Goal: Task Accomplishment & Management: Complete application form

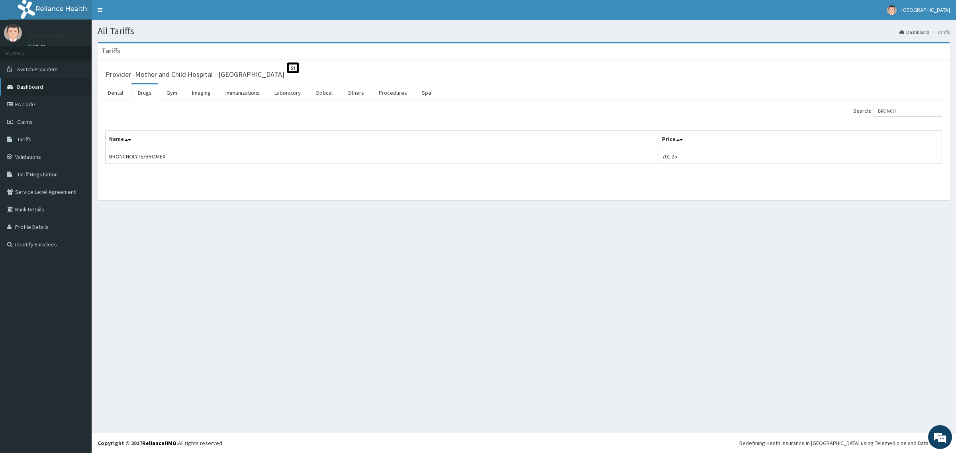
click at [39, 83] on span "Dashboard" at bounding box center [30, 86] width 26 height 7
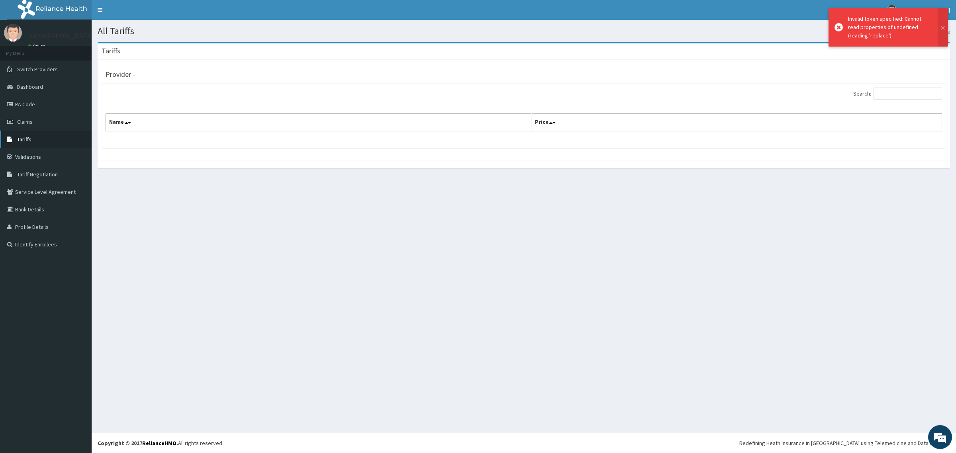
click at [30, 139] on span "Tariffs" at bounding box center [24, 139] width 14 height 7
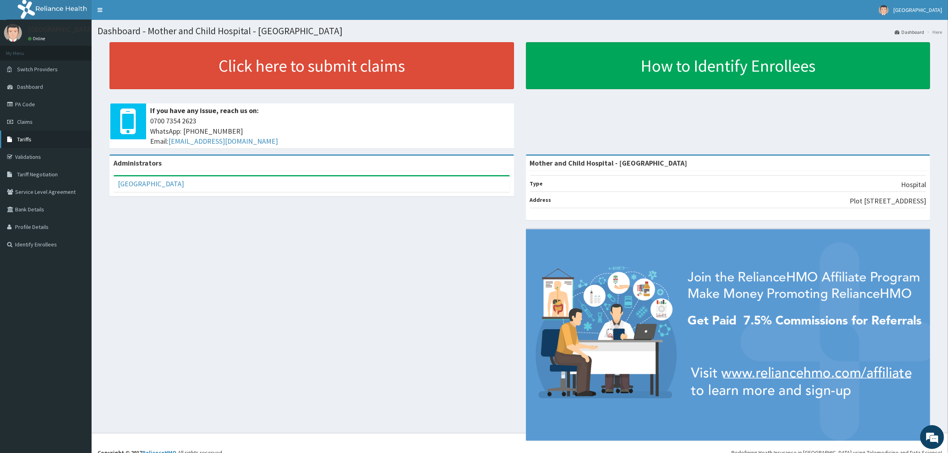
click at [32, 139] on link "Tariffs" at bounding box center [46, 140] width 92 height 18
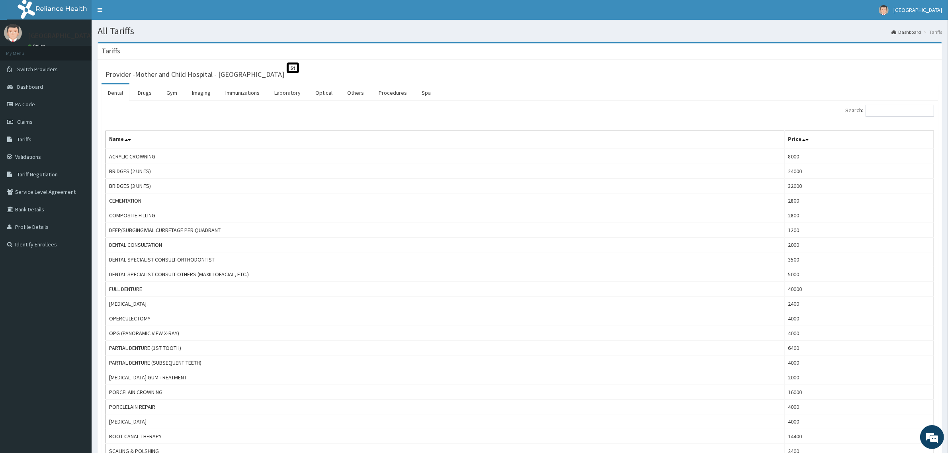
click at [881, 117] on div "Search:" at bounding box center [730, 112] width 409 height 14
click at [890, 114] on input "Search:" at bounding box center [900, 111] width 69 height 12
click at [146, 92] on link "Drugs" at bounding box center [144, 92] width 27 height 17
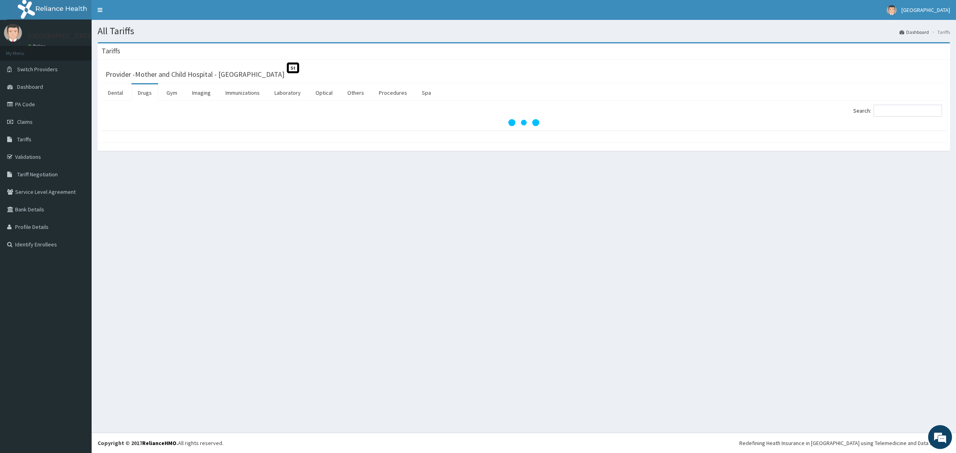
click at [893, 122] on div at bounding box center [524, 123] width 836 height 8
click at [883, 110] on input "Search:" at bounding box center [907, 111] width 69 height 12
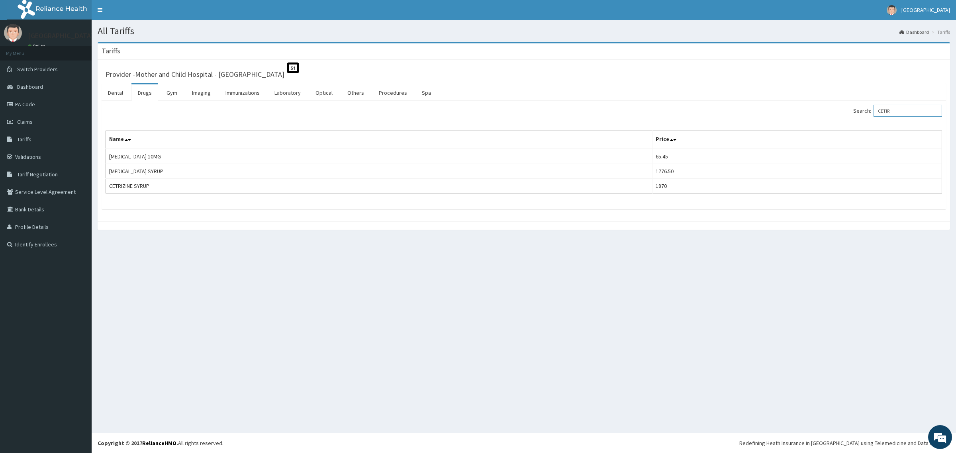
click at [908, 112] on input "CETIR" at bounding box center [907, 111] width 69 height 12
type input "C"
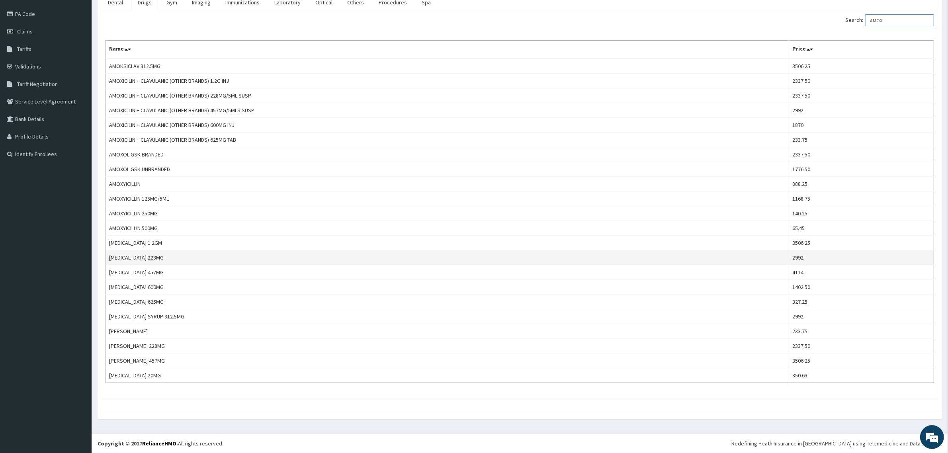
scroll to position [92, 0]
type input "AMOXI"
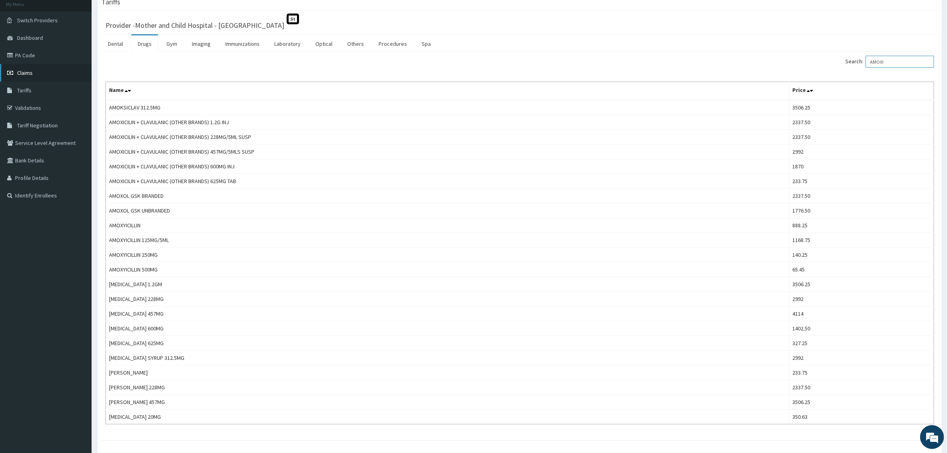
scroll to position [0, 0]
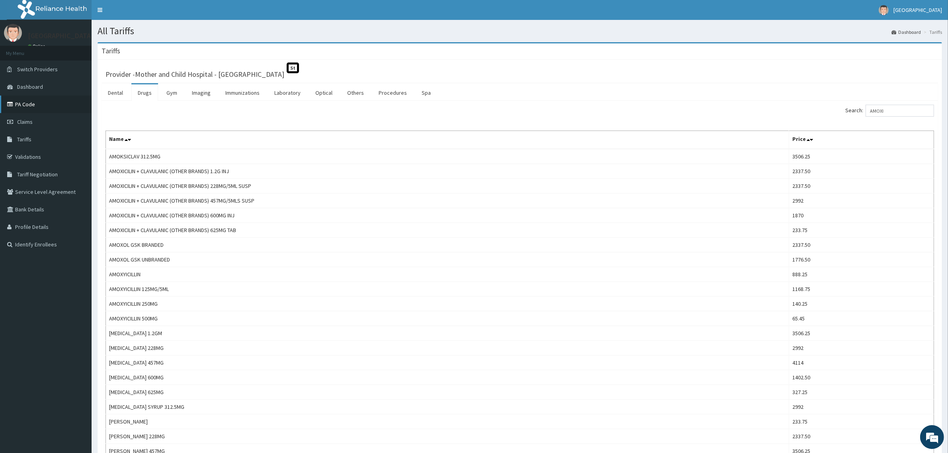
click at [21, 102] on link "PA Code" at bounding box center [46, 105] width 92 height 18
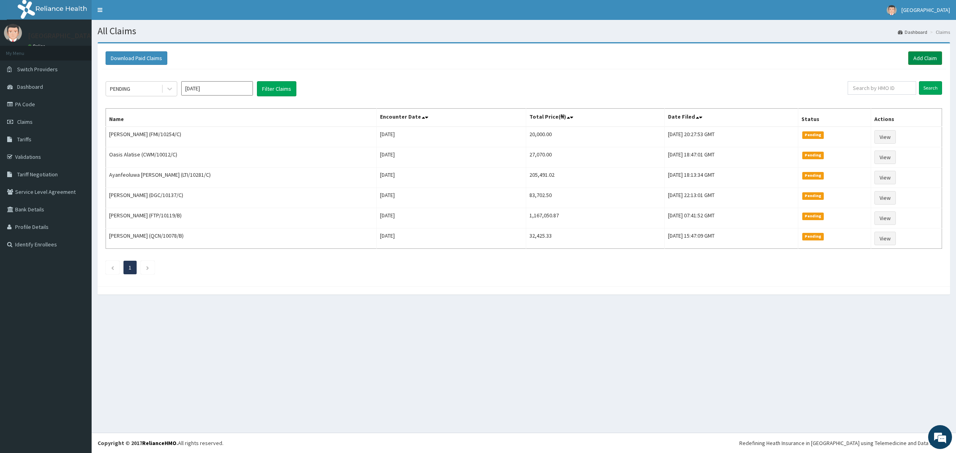
click at [921, 56] on link "Add Claim" at bounding box center [925, 58] width 34 height 14
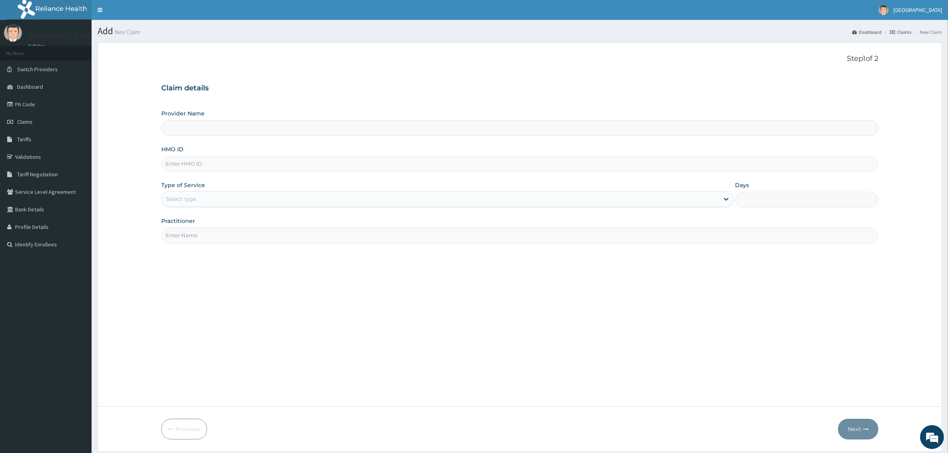
type input "Mother and Child Hospital - Omole"
click at [209, 162] on input "HMO ID" at bounding box center [519, 164] width 717 height 16
type input "LGQ/10041/C"
click at [212, 200] on div "Select type" at bounding box center [441, 199] width 558 height 13
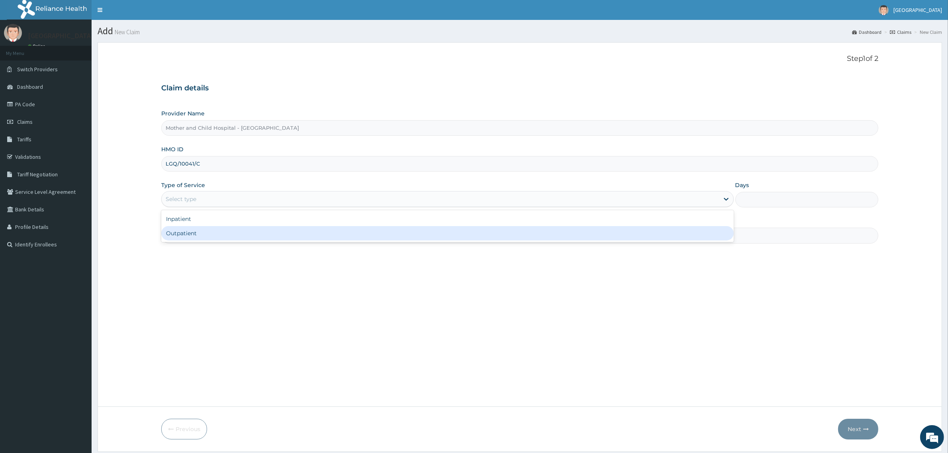
click at [201, 237] on div "Outpatient" at bounding box center [447, 233] width 573 height 14
type input "1"
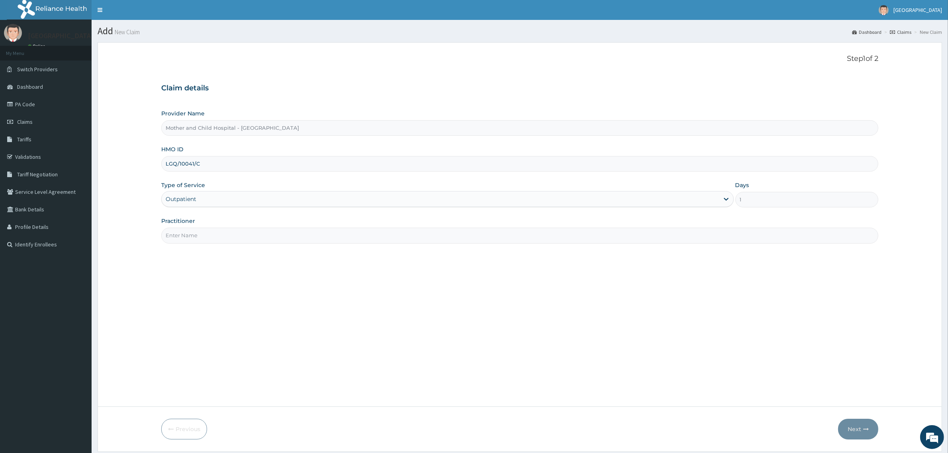
drag, startPoint x: 206, startPoint y: 231, endPoint x: 211, endPoint y: 236, distance: 7.0
click at [208, 233] on input "Practitioner" at bounding box center [519, 236] width 717 height 16
type input "DR [PERSON_NAME]"
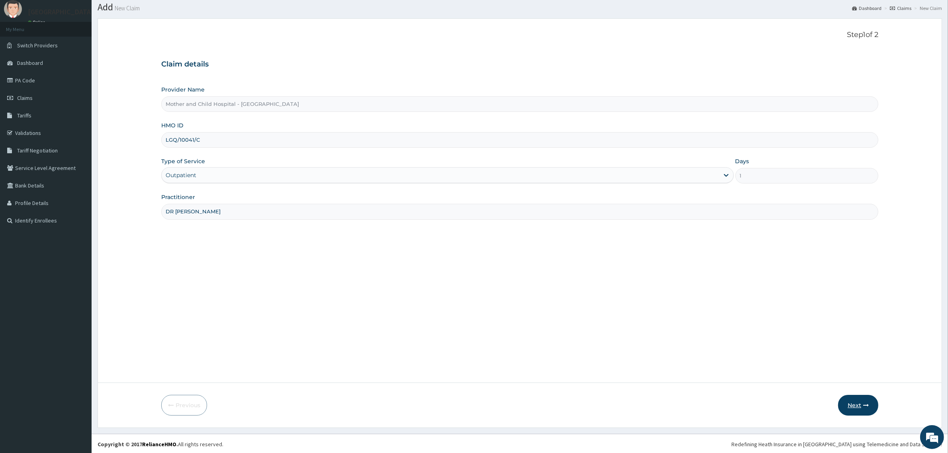
scroll to position [25, 0]
click at [853, 399] on button "Next" at bounding box center [858, 404] width 40 height 21
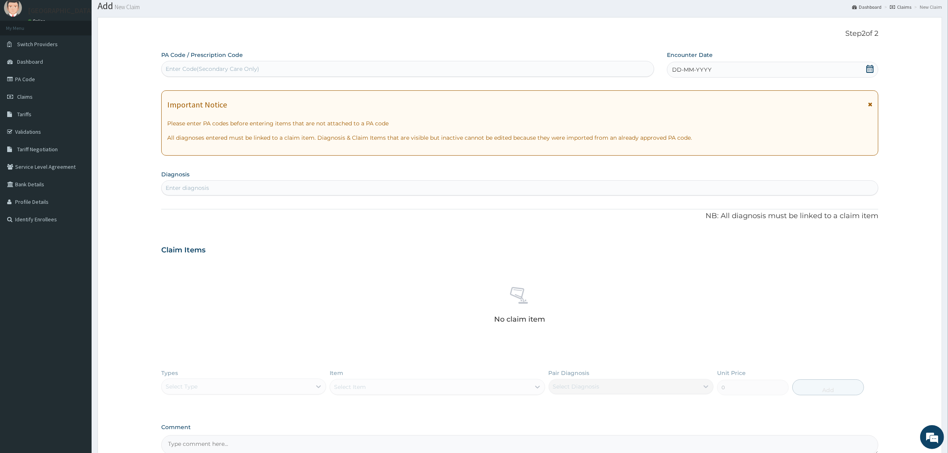
click at [407, 83] on div "PA Code / Prescription Code Enter Code(Secondary Care Only) Encounter Date DD-M…" at bounding box center [519, 253] width 717 height 404
click at [404, 65] on div "Enter Code(Secondary Care Only)" at bounding box center [408, 69] width 492 height 13
paste input "PA/91EB06"
type input "PA/91EB06"
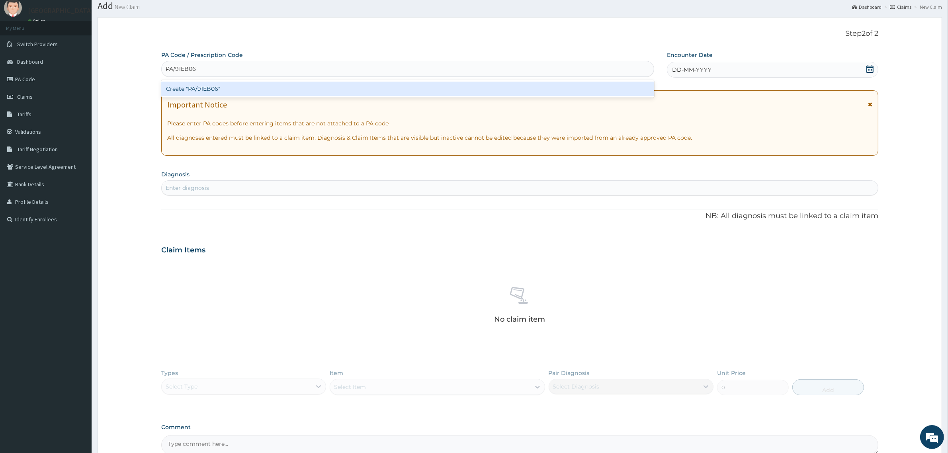
click at [211, 89] on div "Create "PA/91EB06"" at bounding box center [407, 89] width 493 height 14
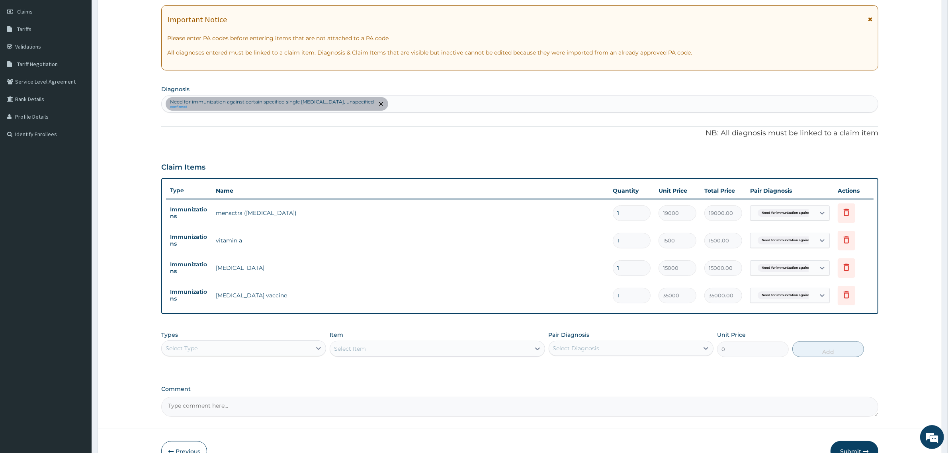
scroll to position [157, 0]
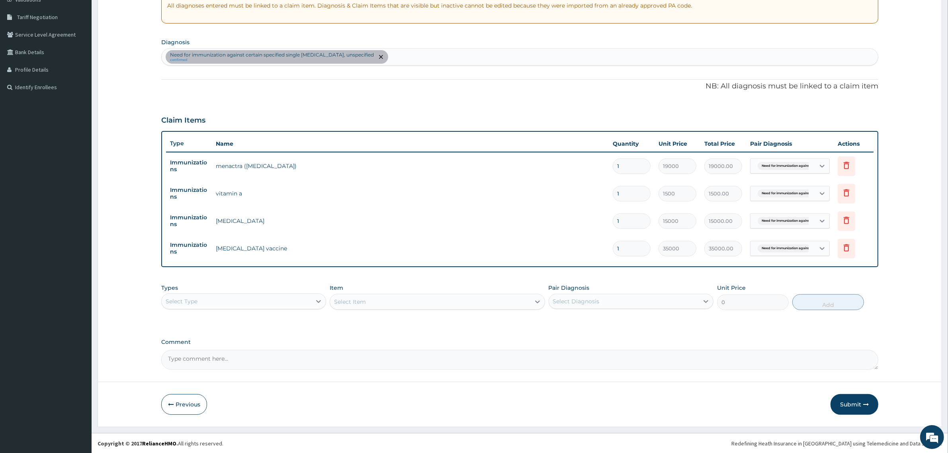
click at [851, 411] on button "Submit" at bounding box center [855, 404] width 48 height 21
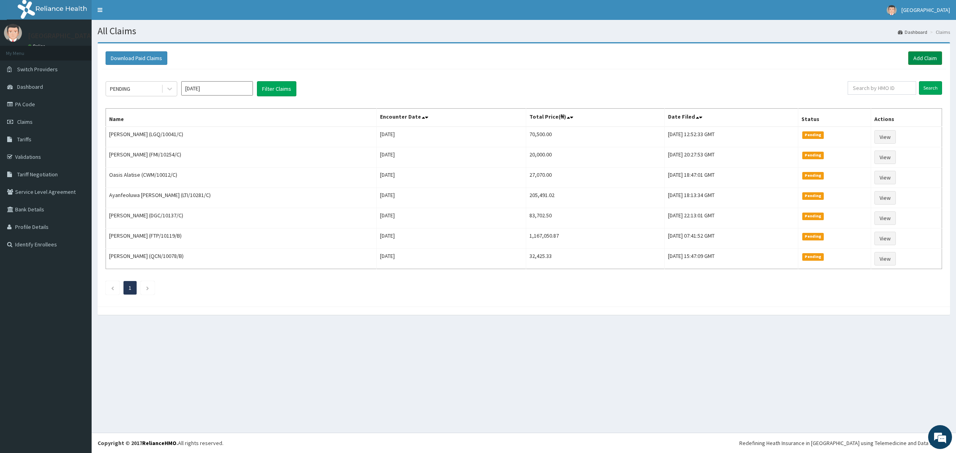
click at [925, 58] on link "Add Claim" at bounding box center [925, 58] width 34 height 14
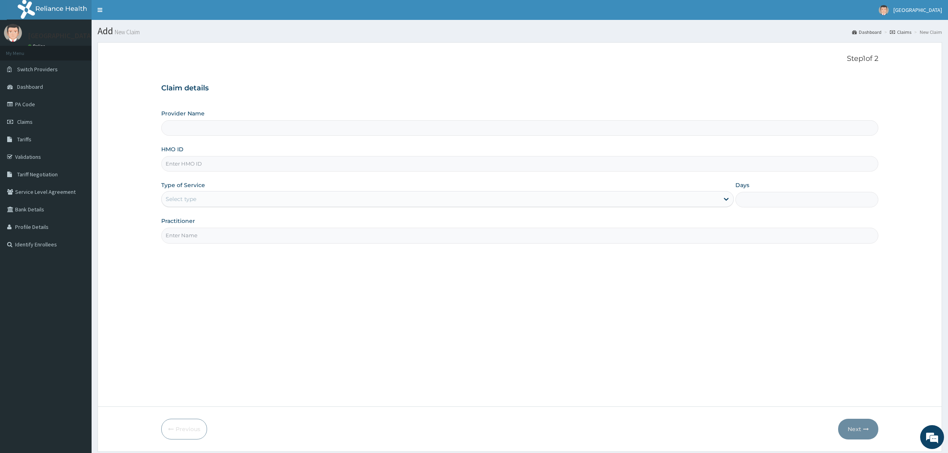
type input "Mother and Child Hospital - Omole"
drag, startPoint x: 198, startPoint y: 167, endPoint x: 207, endPoint y: 177, distance: 13.3
click at [198, 167] on input "HMO ID" at bounding box center [519, 164] width 717 height 16
drag, startPoint x: 212, startPoint y: 162, endPoint x: 135, endPoint y: 176, distance: 78.9
click at [135, 176] on form "Step 1 of 2 Claim details Provider Name Mother and Child Hospital - Omole HMO I…" at bounding box center [520, 247] width 845 height 410
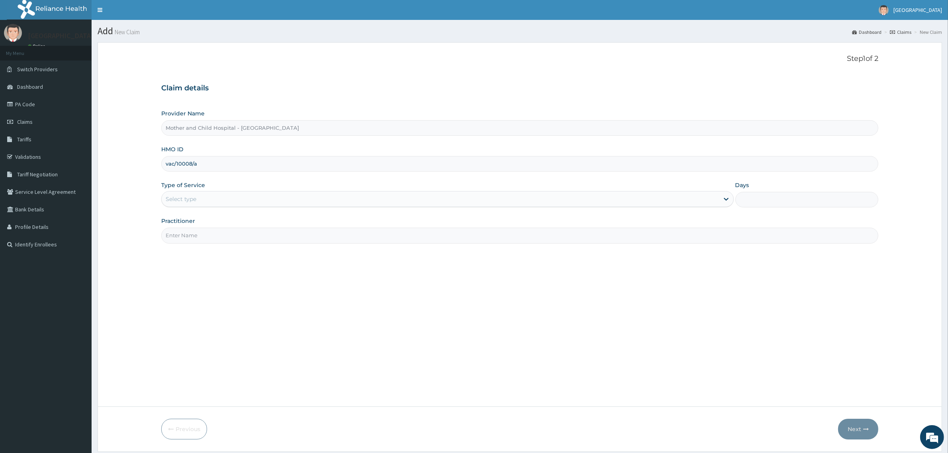
type input "C"
type input "VAC/10008/A"
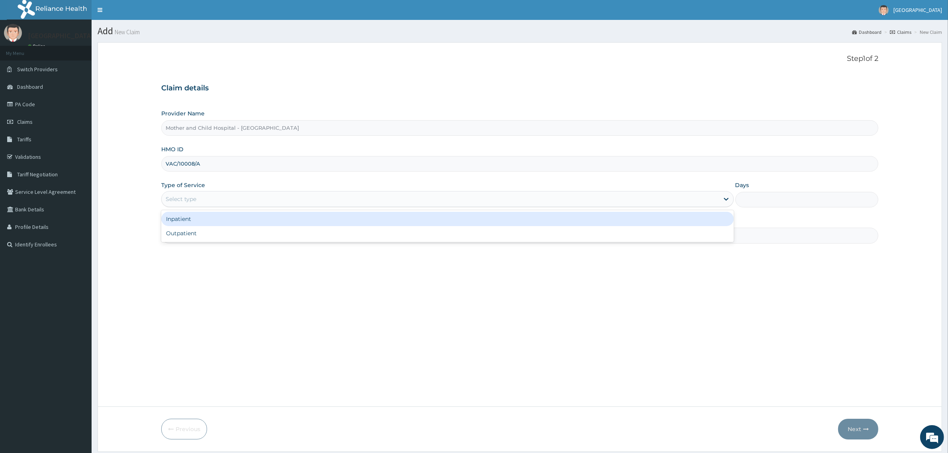
drag, startPoint x: 192, startPoint y: 207, endPoint x: 200, endPoint y: 235, distance: 29.0
click at [193, 207] on div "Select type" at bounding box center [447, 199] width 573 height 16
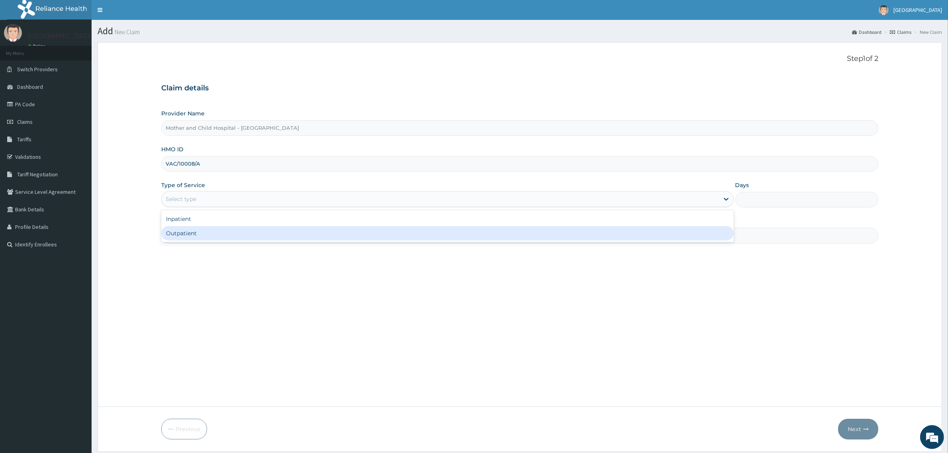
click at [200, 234] on div "Outpatient" at bounding box center [447, 233] width 573 height 14
type input "1"
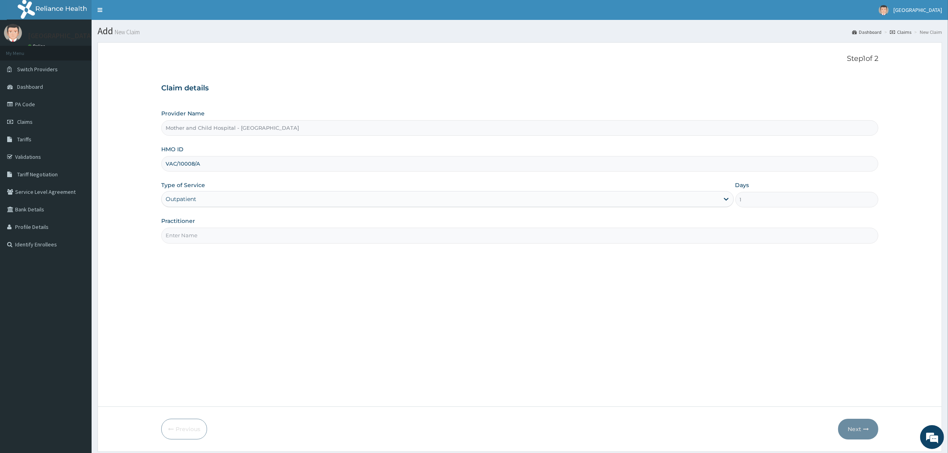
click at [204, 236] on input "Practitioner" at bounding box center [519, 236] width 717 height 16
type input "DR DOREEN"
click at [844, 426] on button "Next" at bounding box center [858, 429] width 40 height 21
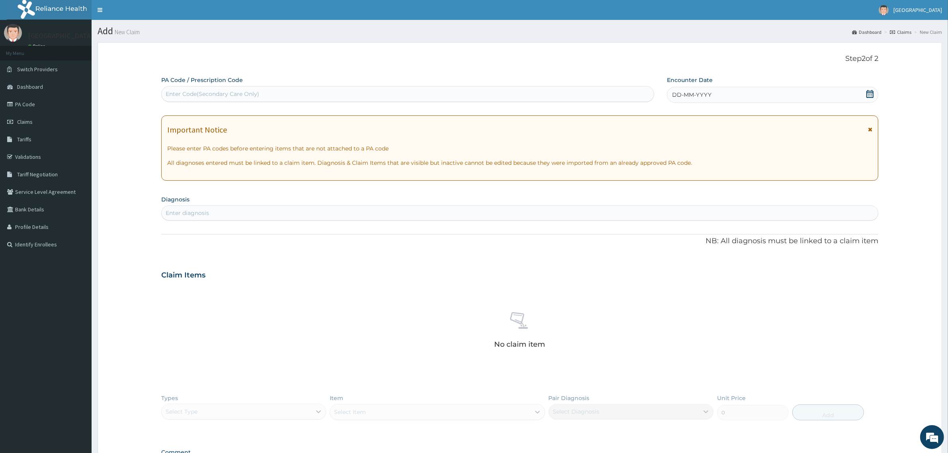
drag, startPoint x: 265, startPoint y: 94, endPoint x: 237, endPoint y: 104, distance: 30.1
click at [264, 93] on div "Enter Code(Secondary Care Only)" at bounding box center [408, 94] width 492 height 13
paste input "PA/EAF001"
type input "PA/EAF001"
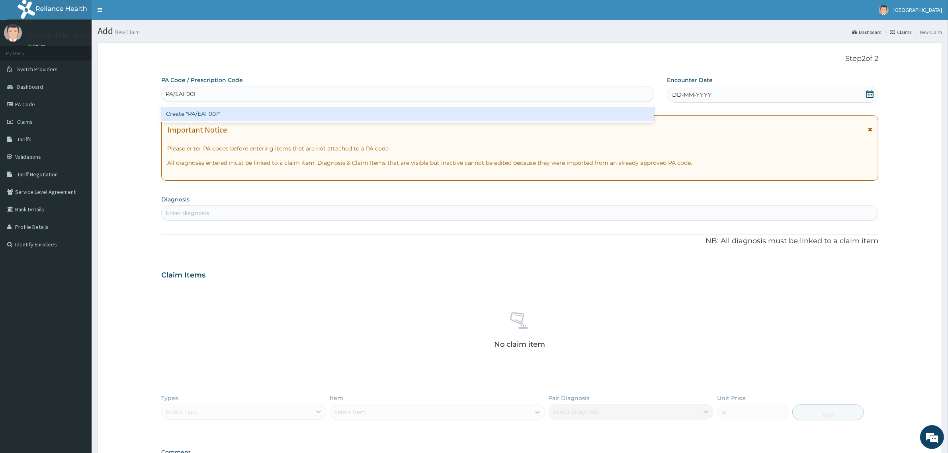
click at [209, 116] on div "Create "PA/EAF001"" at bounding box center [407, 114] width 493 height 14
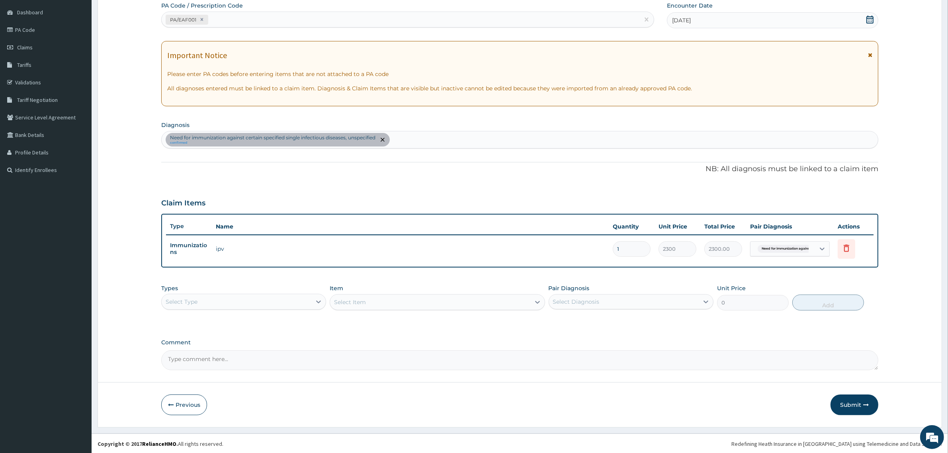
click at [849, 407] on button "Submit" at bounding box center [855, 405] width 48 height 21
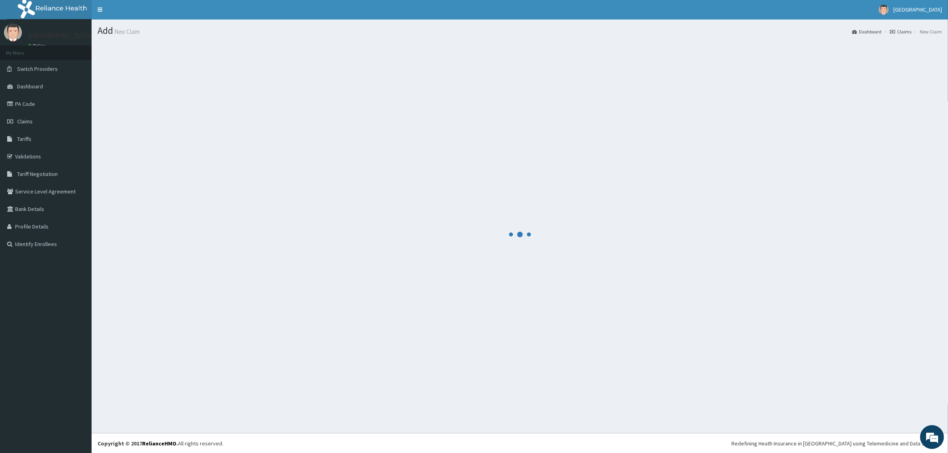
scroll to position [74, 0]
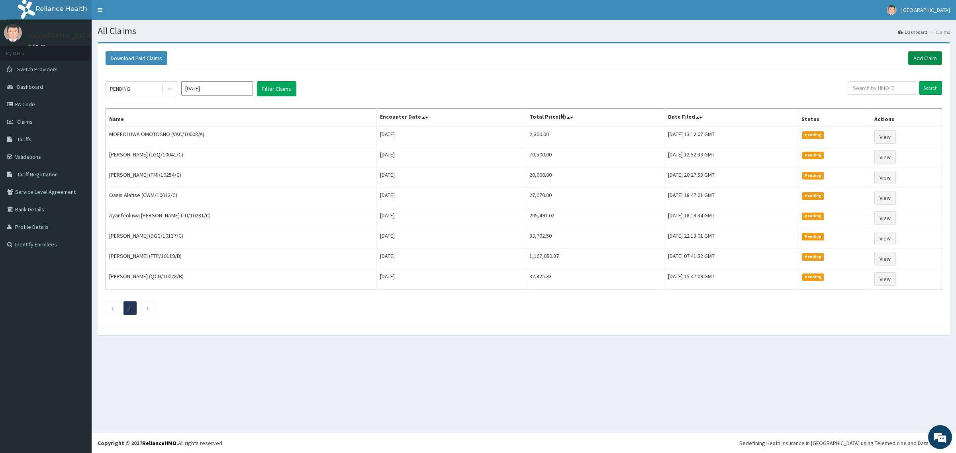
click at [924, 56] on link "Add Claim" at bounding box center [925, 58] width 34 height 14
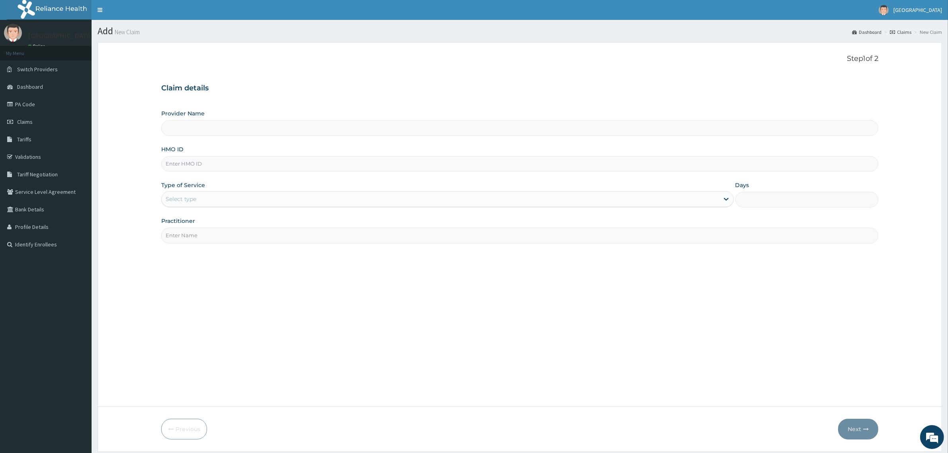
drag, startPoint x: 222, startPoint y: 161, endPoint x: 222, endPoint y: 165, distance: 4.0
click at [222, 161] on input "HMO ID" at bounding box center [519, 164] width 717 height 16
type input "Mother and Child Hospital - [GEOGRAPHIC_DATA]"
type input "RNC/10006/G"
drag, startPoint x: 187, startPoint y: 199, endPoint x: 188, endPoint y: 207, distance: 8.4
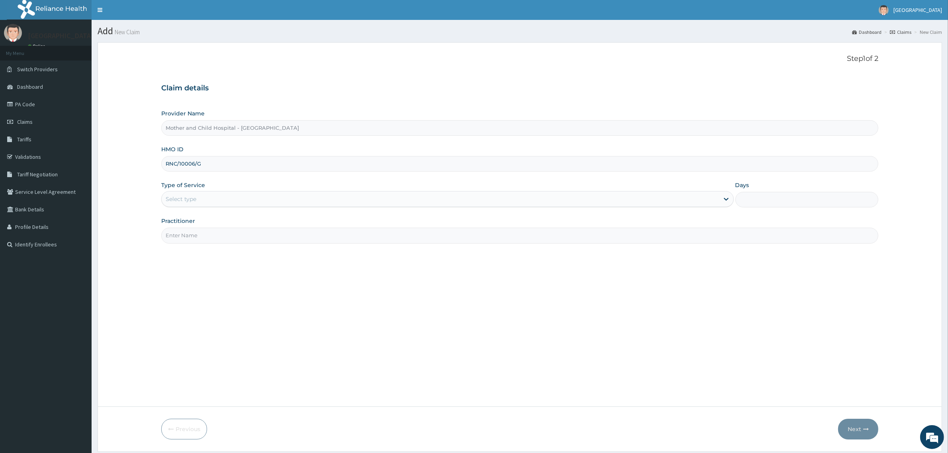
click at [187, 199] on div "Select type" at bounding box center [181, 199] width 31 height 8
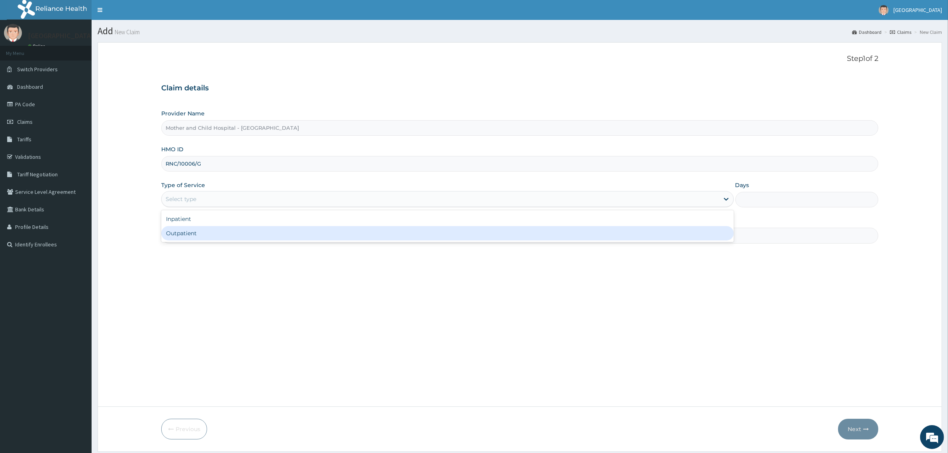
click at [198, 234] on div "Outpatient" at bounding box center [447, 233] width 573 height 14
type input "1"
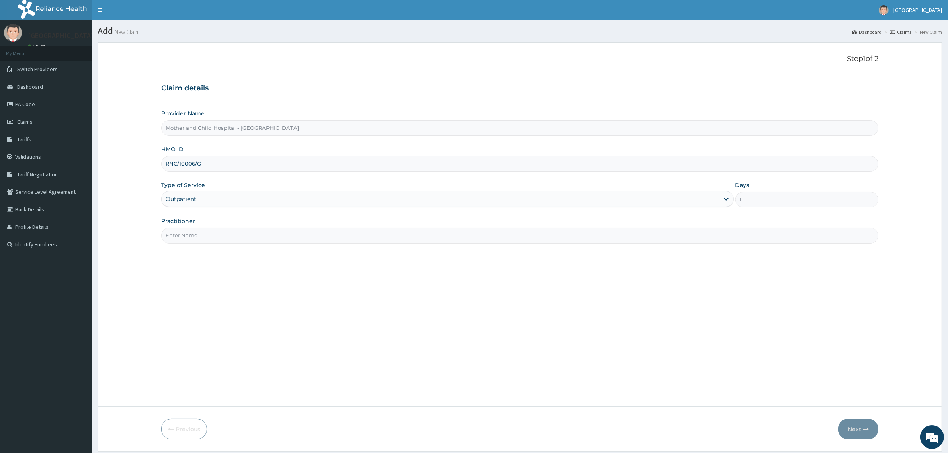
click at [204, 229] on input "Practitioner" at bounding box center [519, 236] width 717 height 16
type input "DR [PERSON_NAME]"
click at [851, 431] on button "Next" at bounding box center [858, 429] width 40 height 21
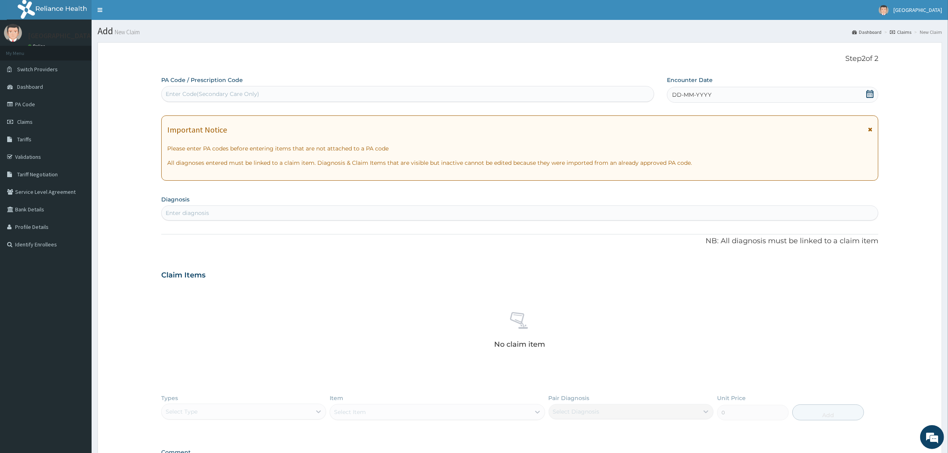
click at [253, 106] on div "PA Code / Prescription Code Enter Code(Secondary Care Only) Encounter Date DD-M…" at bounding box center [519, 278] width 717 height 404
drag, startPoint x: 273, startPoint y: 84, endPoint x: 287, endPoint y: 102, distance: 22.7
click at [275, 87] on div "PA Code / Prescription Code Enter Code(Secondary Care Only)" at bounding box center [407, 89] width 493 height 26
drag, startPoint x: 277, startPoint y: 92, endPoint x: 282, endPoint y: 100, distance: 10.2
click at [276, 92] on div "Enter Code(Secondary Care Only)" at bounding box center [408, 94] width 492 height 13
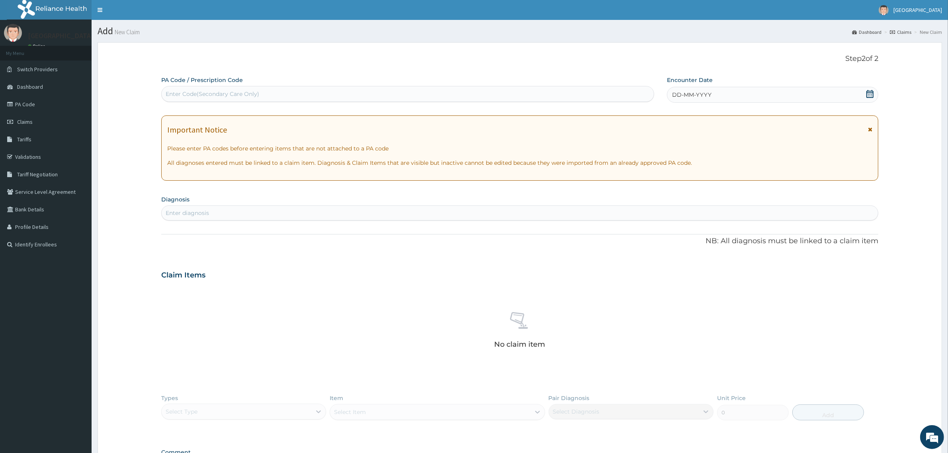
paste input "PA/B773F2"
type input "PA/B773F2"
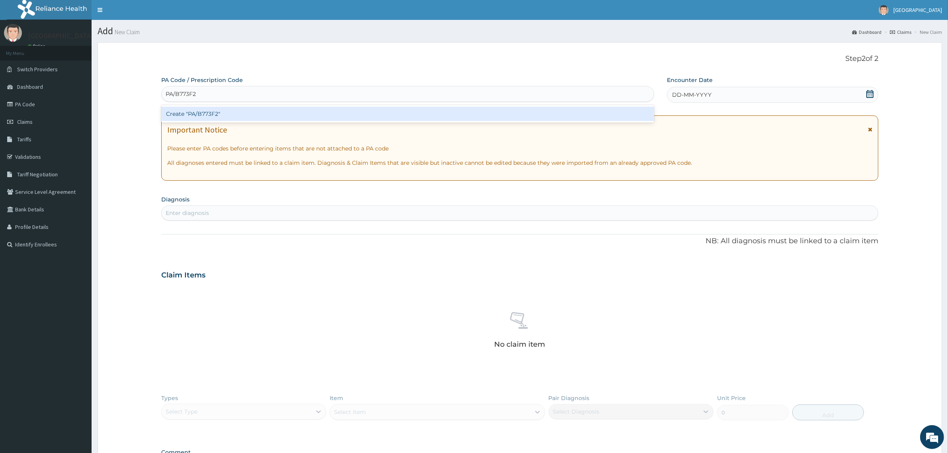
click at [220, 110] on div "Create "PA/B773F2"" at bounding box center [407, 114] width 493 height 14
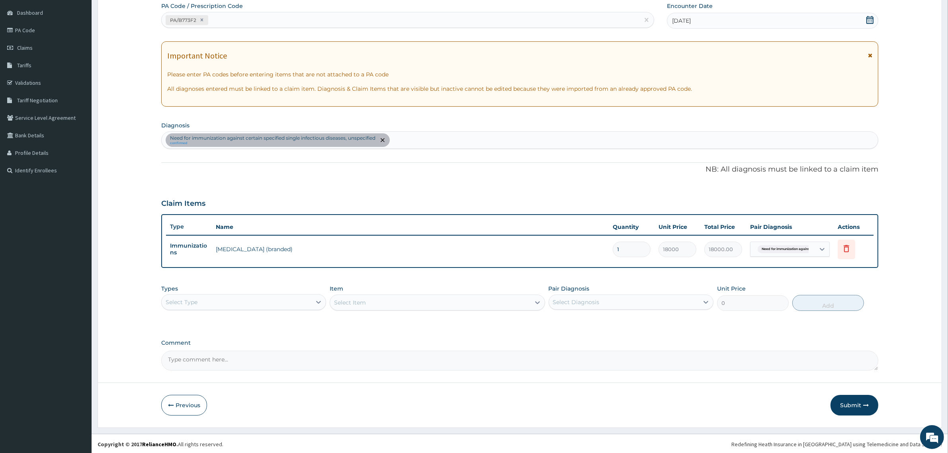
scroll to position [74, 0]
click at [851, 409] on button "Submit" at bounding box center [855, 405] width 48 height 21
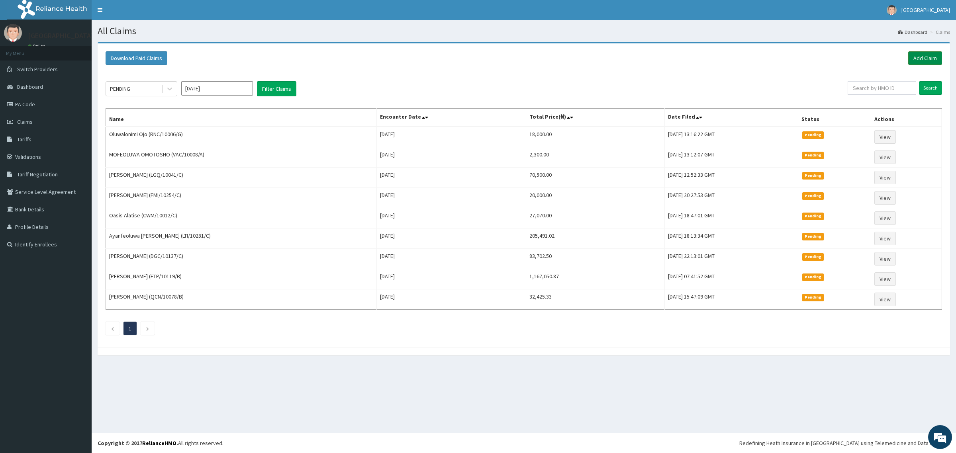
click at [919, 62] on link "Add Claim" at bounding box center [925, 58] width 34 height 14
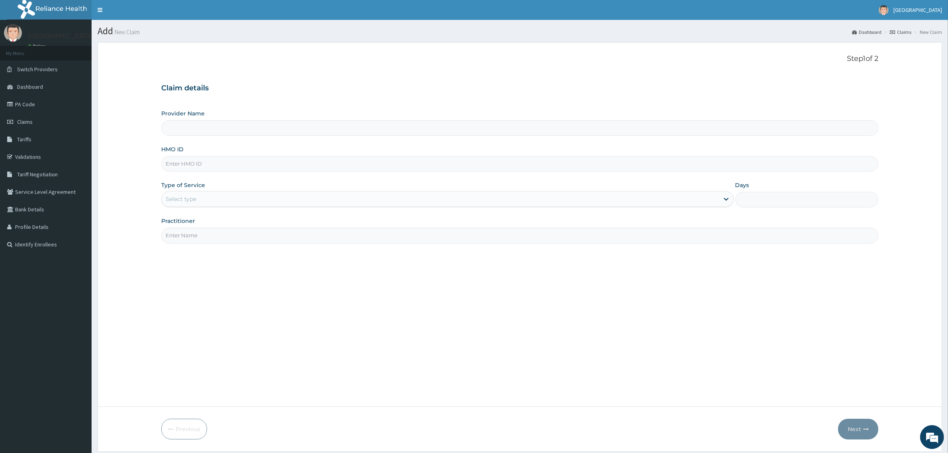
type input "Mother and Child Hospital - [GEOGRAPHIC_DATA]"
drag, startPoint x: 212, startPoint y: 166, endPoint x: 212, endPoint y: 170, distance: 4.8
click at [212, 166] on input "HMO ID" at bounding box center [519, 164] width 717 height 16
type input "CSW/10069/C"
drag, startPoint x: 218, startPoint y: 204, endPoint x: 220, endPoint y: 207, distance: 4.5
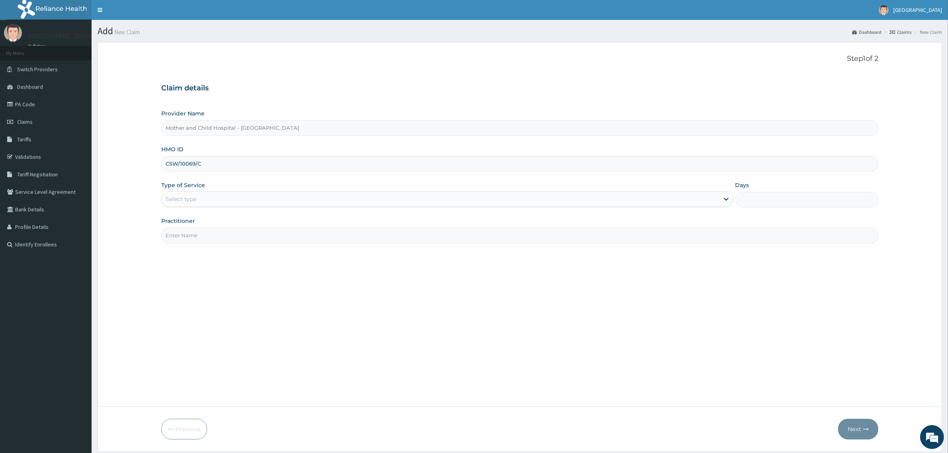
click at [219, 204] on div "Select type" at bounding box center [441, 199] width 558 height 13
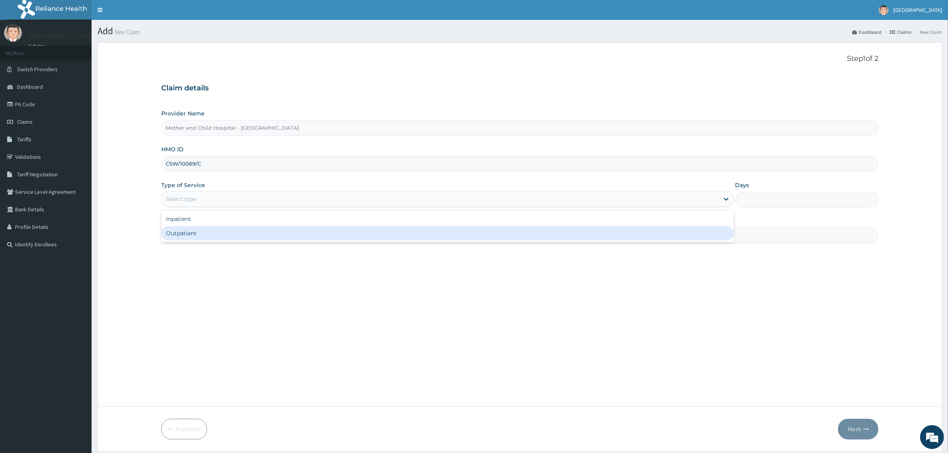
click at [220, 236] on div "Outpatient" at bounding box center [447, 233] width 573 height 14
type input "1"
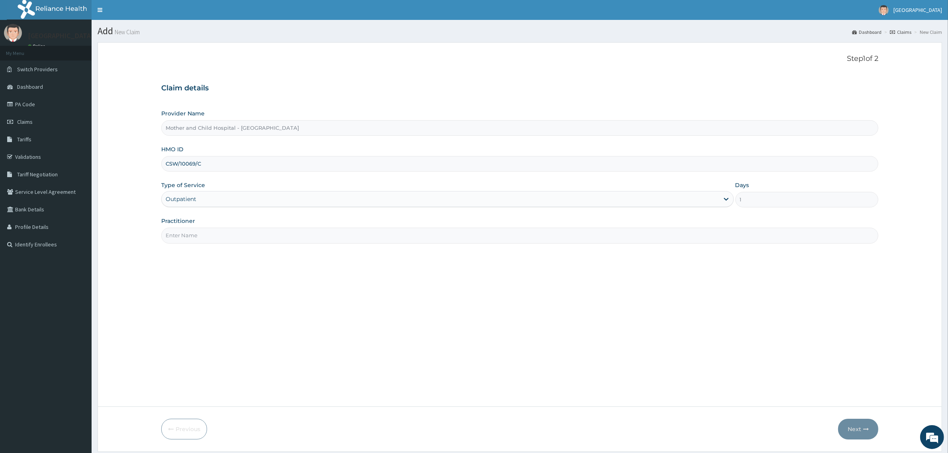
click at [223, 235] on input "Practitioner" at bounding box center [519, 236] width 717 height 16
type input "DR DOREEN"
click at [862, 428] on button "Next" at bounding box center [858, 429] width 40 height 21
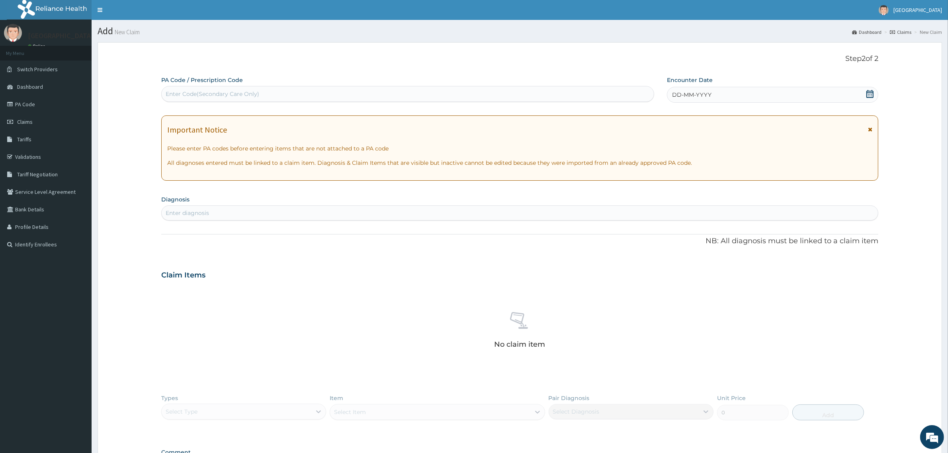
drag, startPoint x: 223, startPoint y: 103, endPoint x: 226, endPoint y: 98, distance: 5.4
click at [226, 98] on div "PA Code / Prescription Code Enter Code(Secondary Care Only) Encounter Date DD-M…" at bounding box center [519, 278] width 717 height 404
click at [238, 94] on div "Enter Code(Secondary Care Only)" at bounding box center [213, 94] width 94 height 8
paste input "PA/60E5A3"
type input "PA/60E5A3"
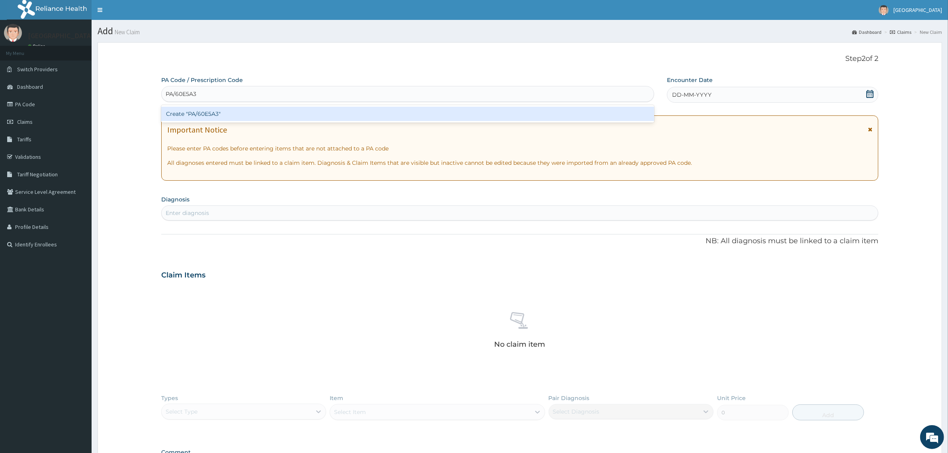
click at [209, 116] on div "Create "PA/60E5A3"" at bounding box center [407, 114] width 493 height 14
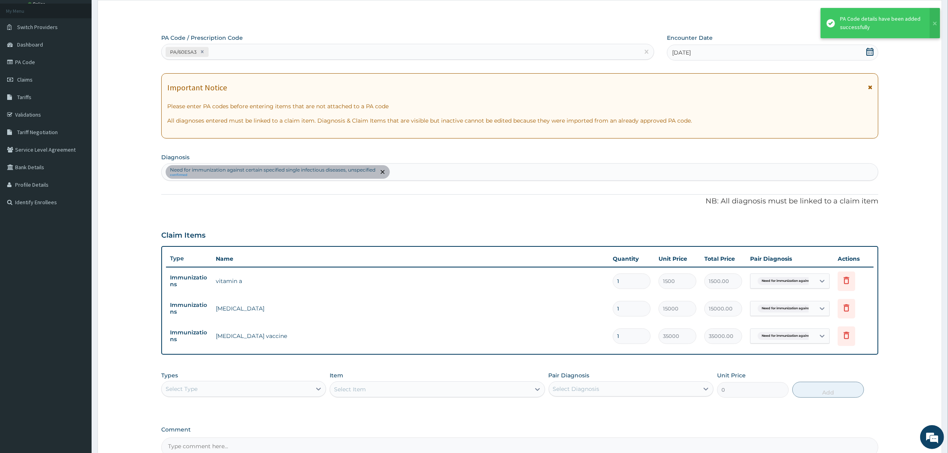
scroll to position [100, 0]
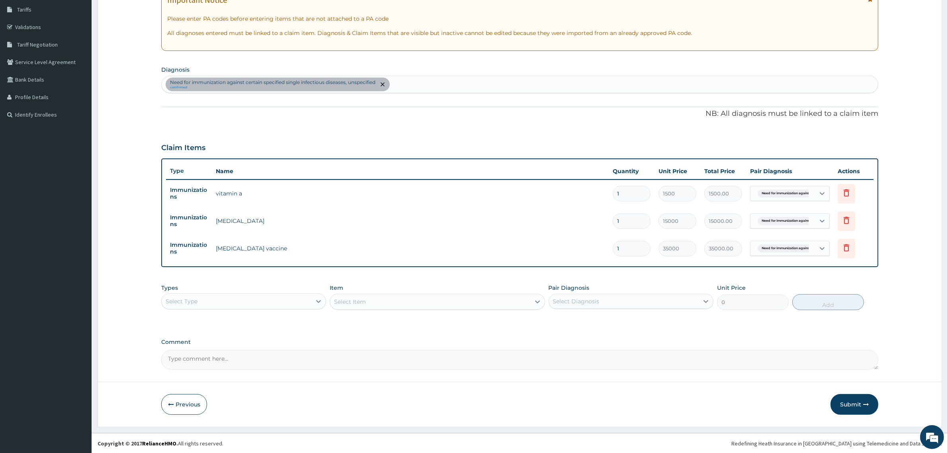
drag, startPoint x: 841, startPoint y: 397, endPoint x: 843, endPoint y: 401, distance: 5.2
click at [841, 397] on button "Submit" at bounding box center [855, 404] width 48 height 21
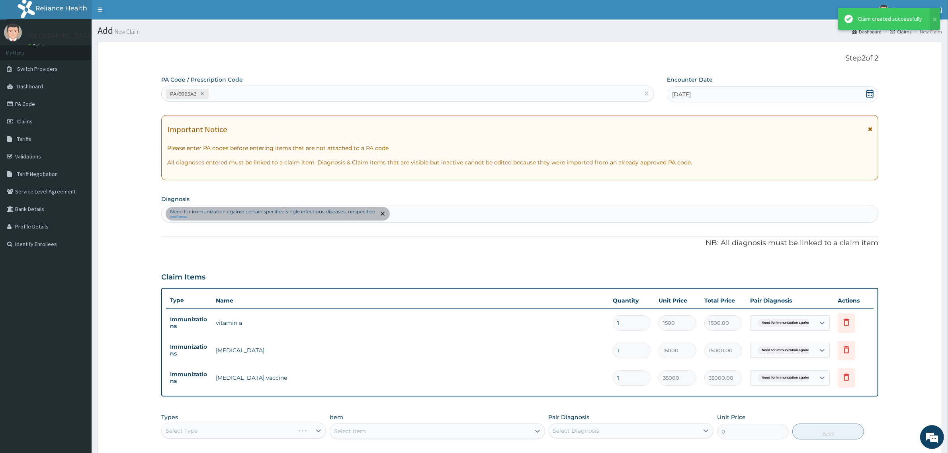
scroll to position [130, 0]
